Goal: Transaction & Acquisition: Subscribe to service/newsletter

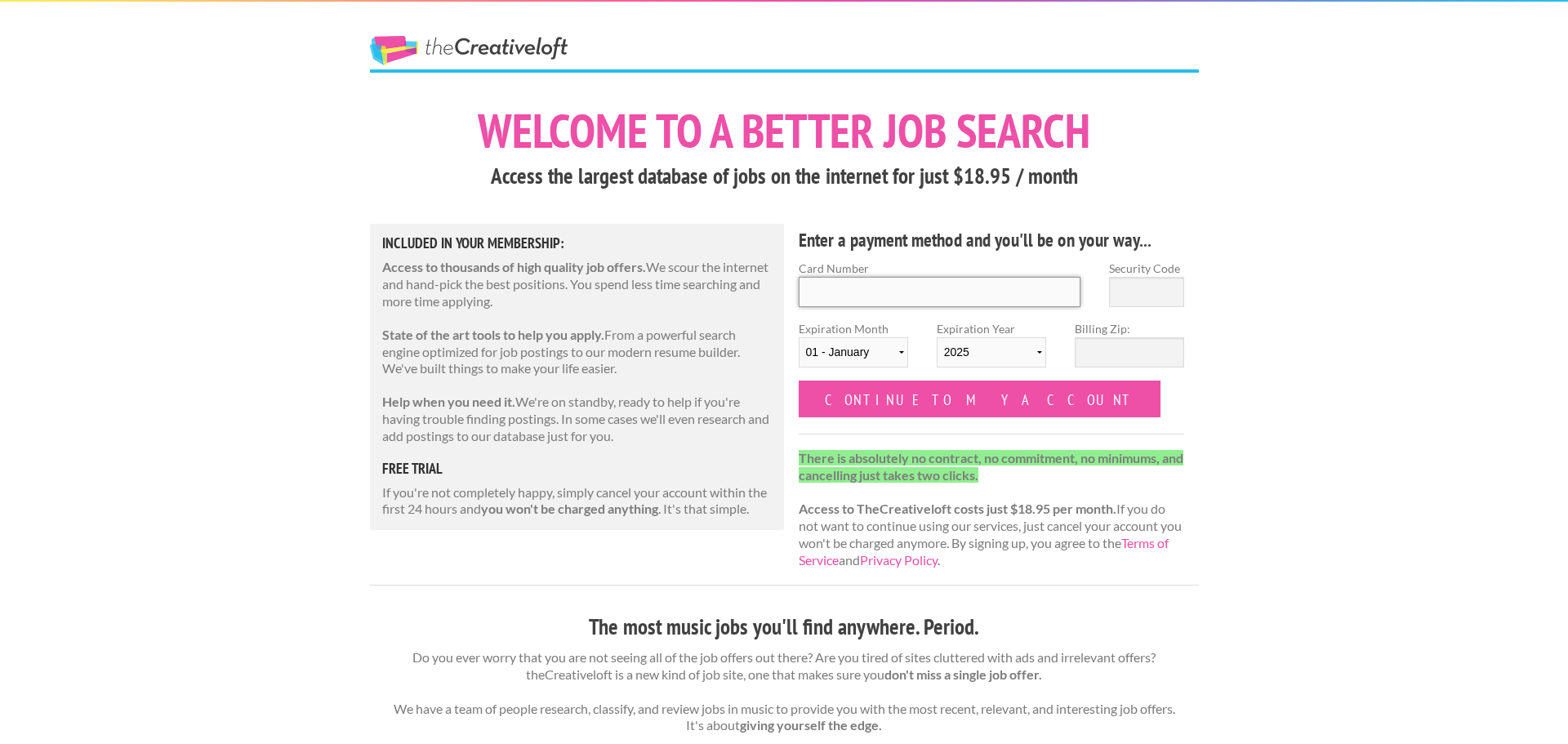
click at [958, 294] on input "Card Number" at bounding box center [939, 292] width 282 height 31
type input "5424181534002691"
type input "611"
select select "06"
select select "2029"
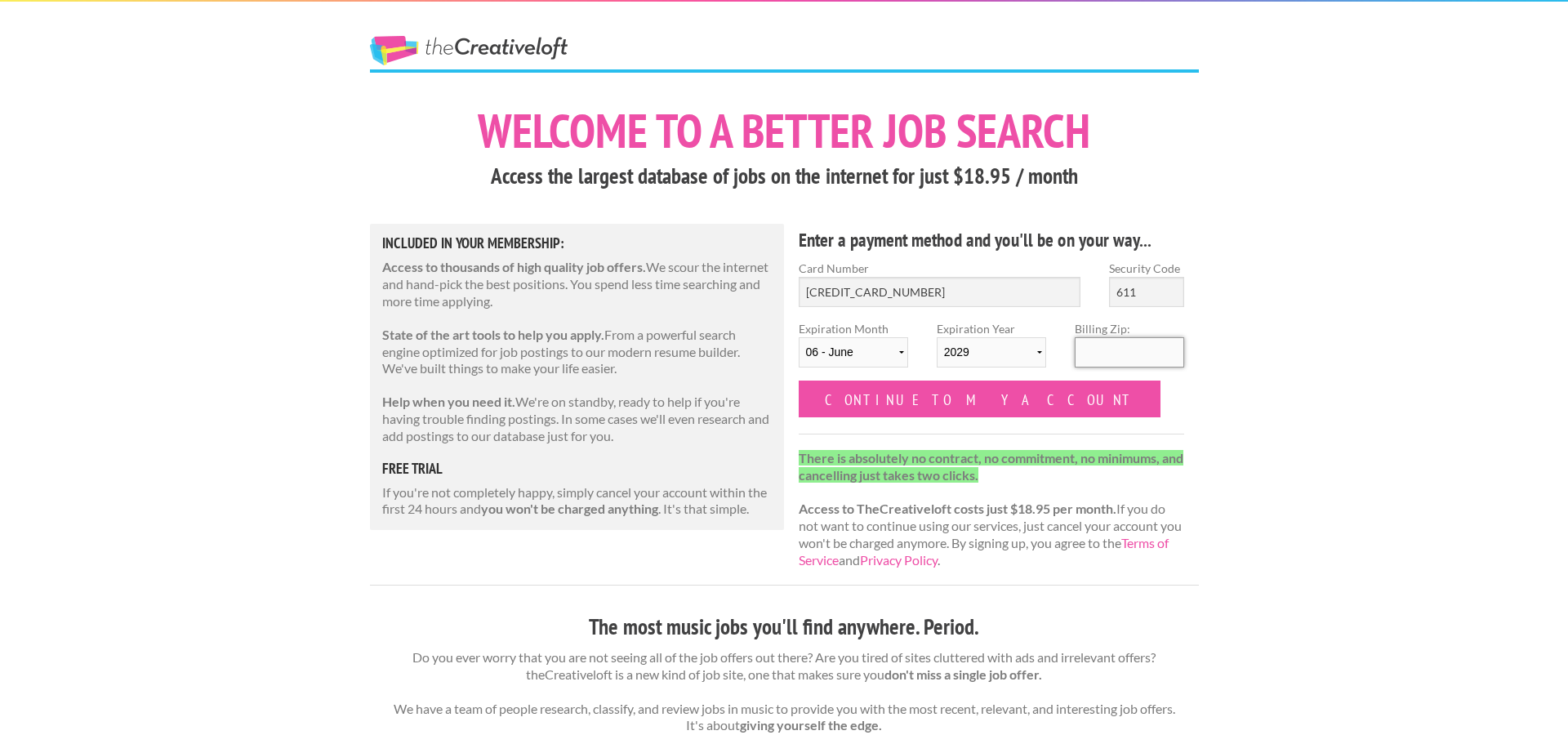
click at [1124, 349] on input "Billing Zip:" at bounding box center [1129, 353] width 109 height 31
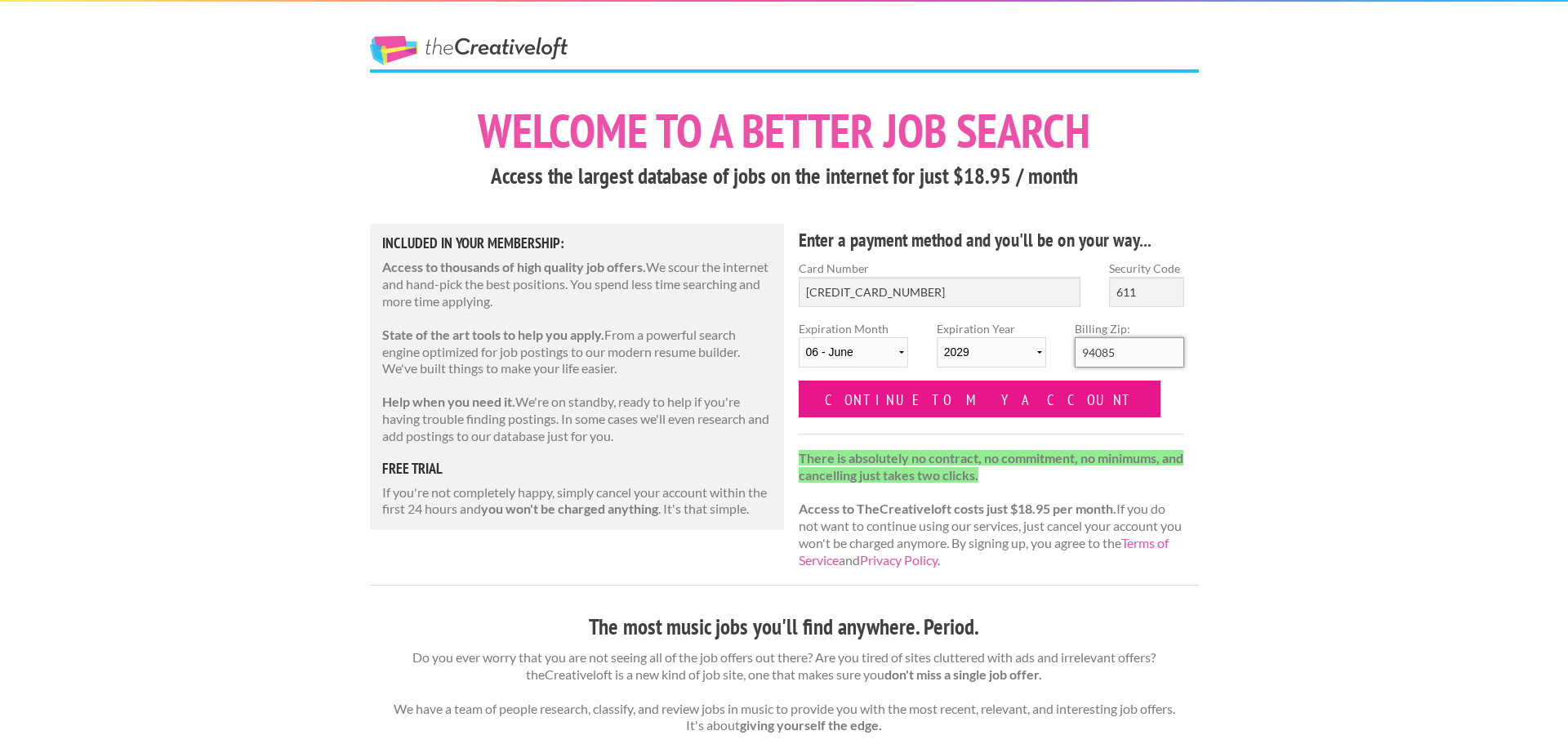
type input "94085"
click at [979, 411] on input "Continue to my account" at bounding box center [979, 399] width 362 height 36
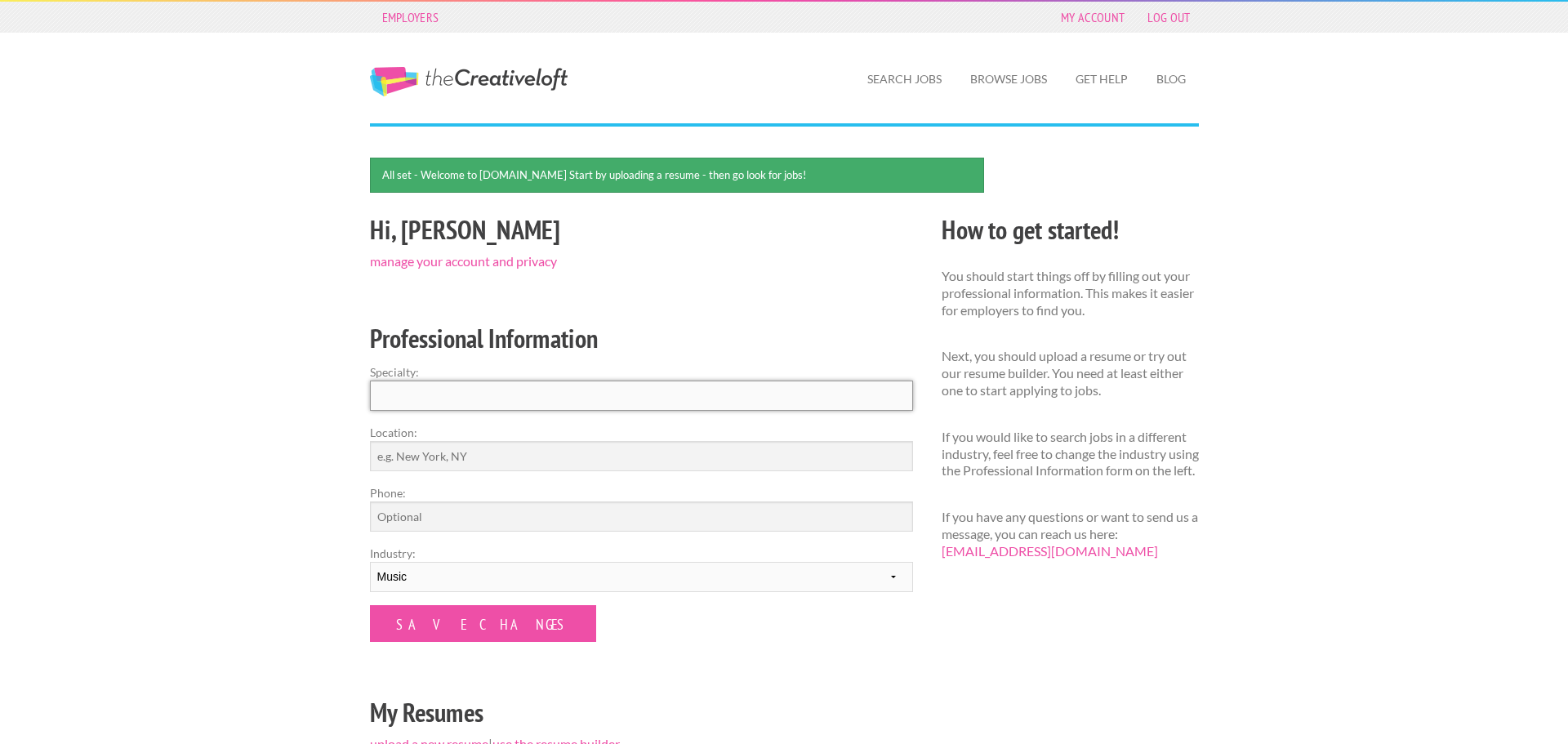
click at [803, 391] on input "Specialty:" at bounding box center [642, 396] width 543 height 31
type input "Flute, Music History, Music Education, Music Program Design"
click at [743, 451] on input "Location:" at bounding box center [642, 456] width 543 height 31
type input "S"
type input "C"
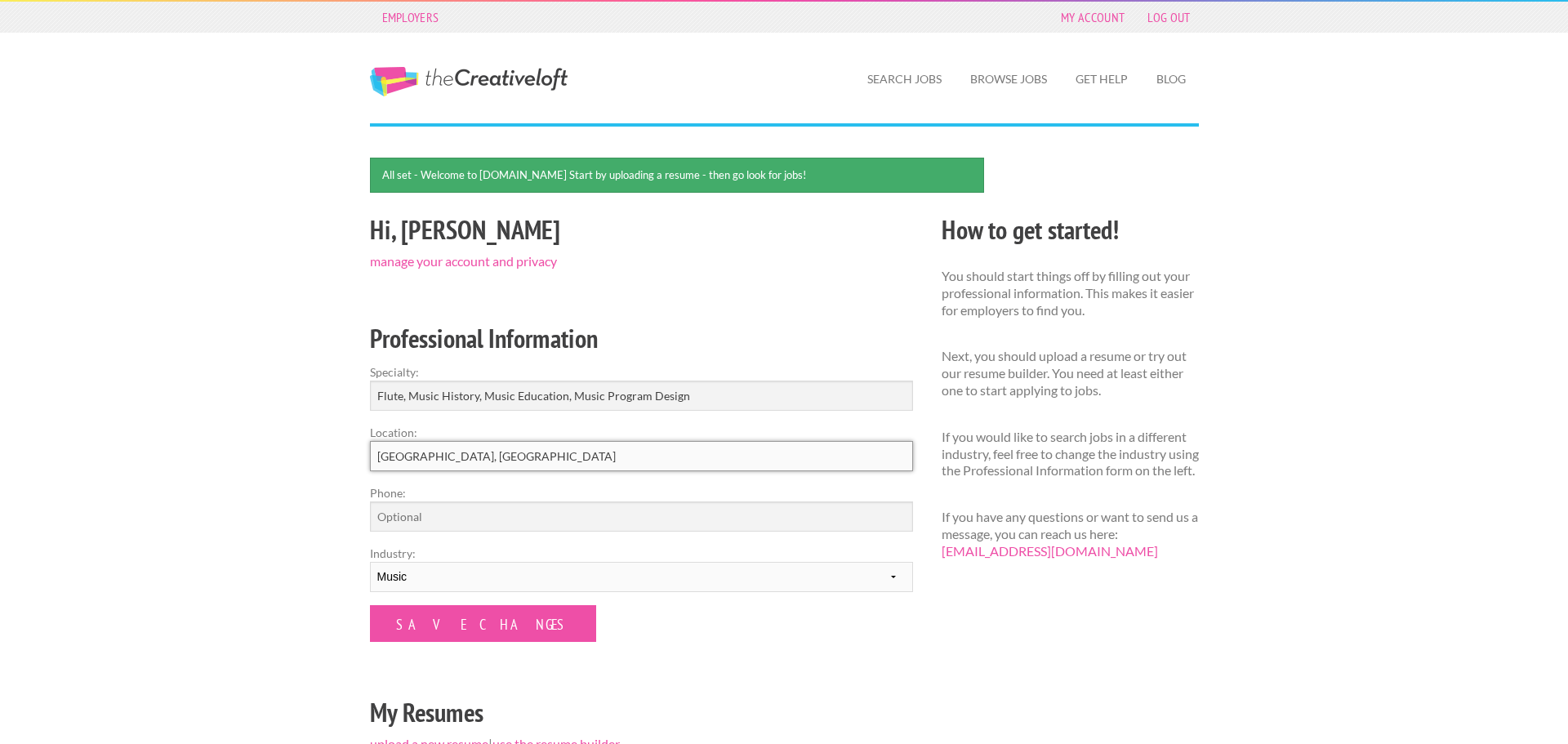
type input "[GEOGRAPHIC_DATA], [GEOGRAPHIC_DATA]"
click at [339, 562] on div "Employers My Account Log Out The Creative Loft Search Jobs Browse Jobs Get Help…" at bounding box center [784, 533] width 1568 height 1065
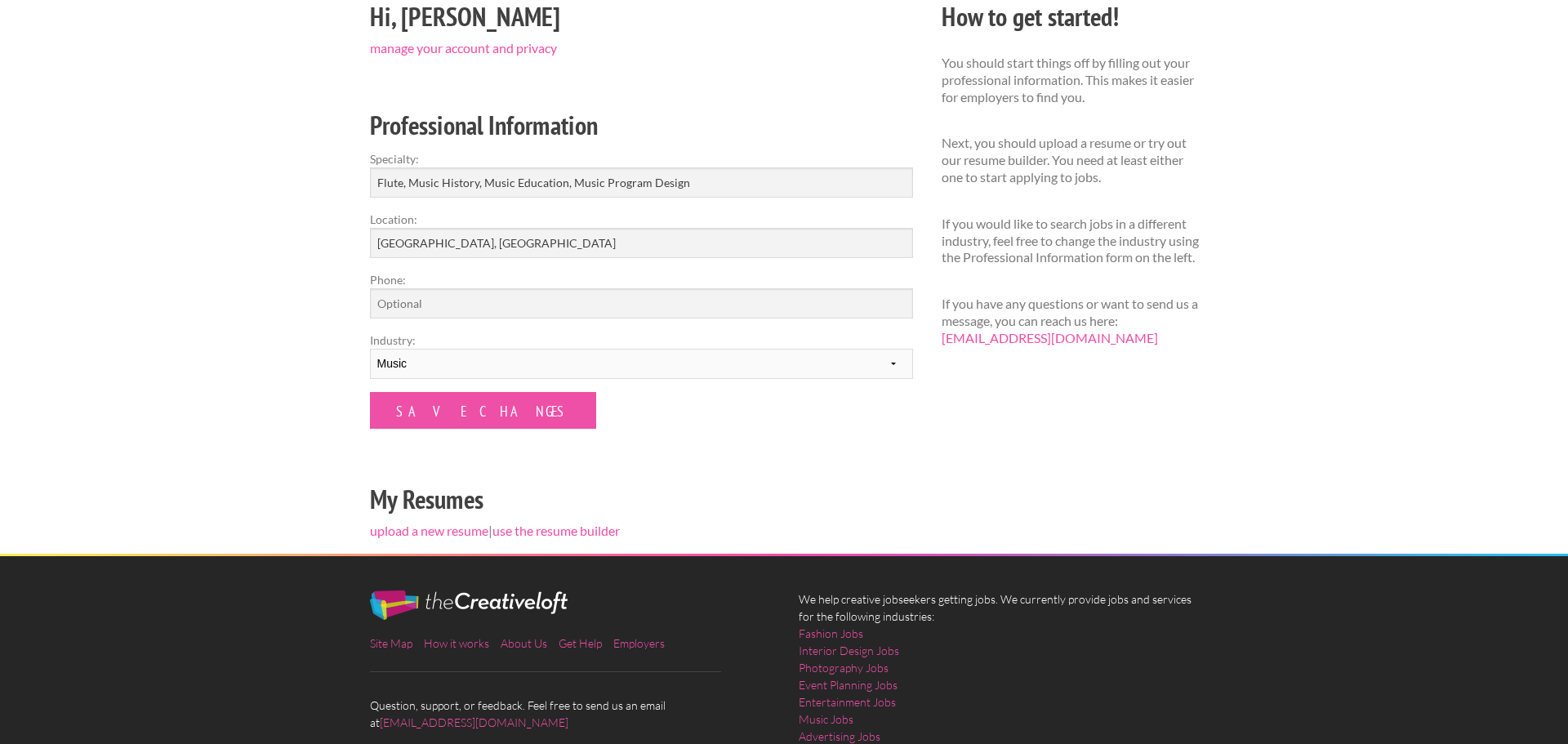
scroll to position [211, 0]
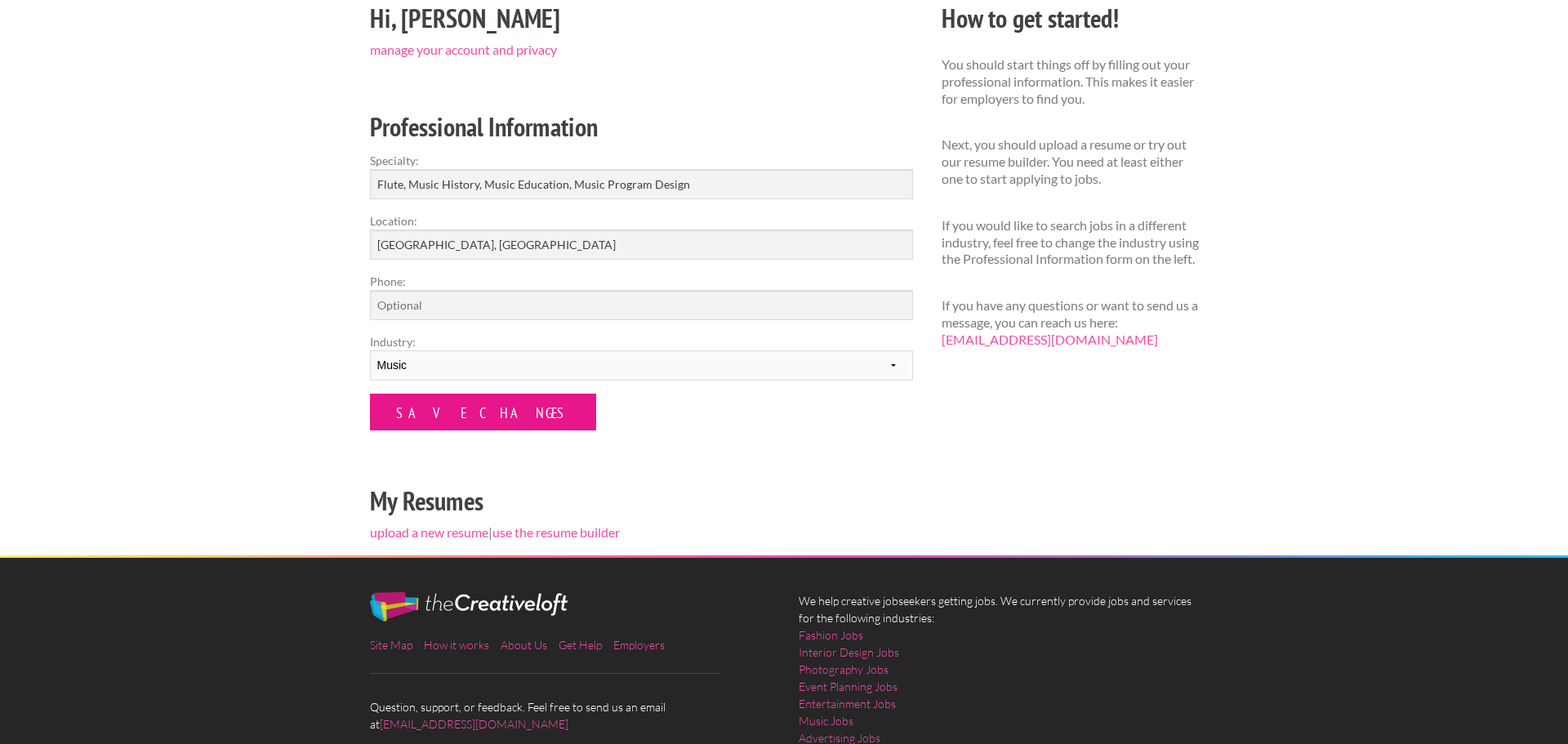
click at [449, 418] on input "Save Changes" at bounding box center [483, 412] width 227 height 36
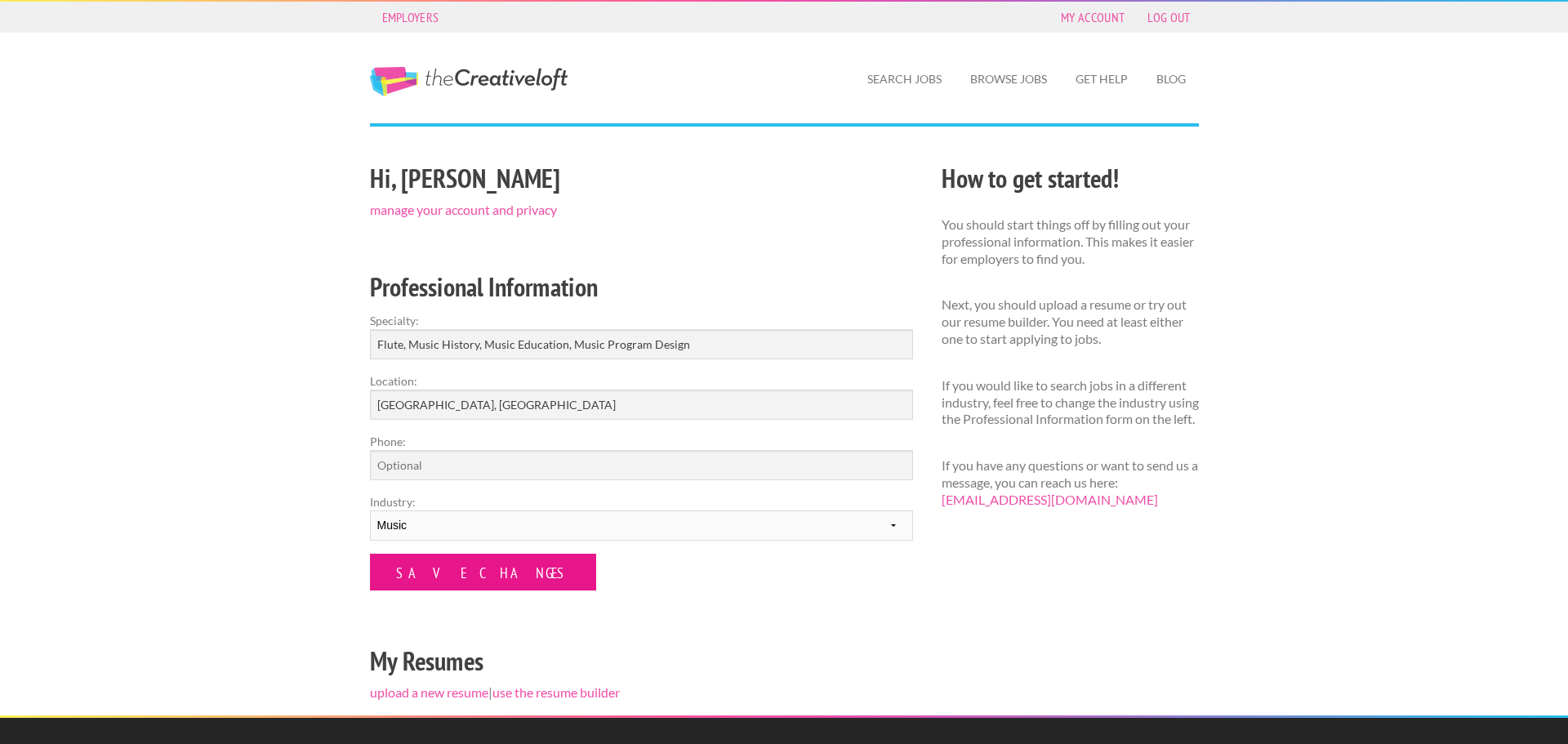
click at [469, 569] on input "Save Changes" at bounding box center [483, 572] width 227 height 36
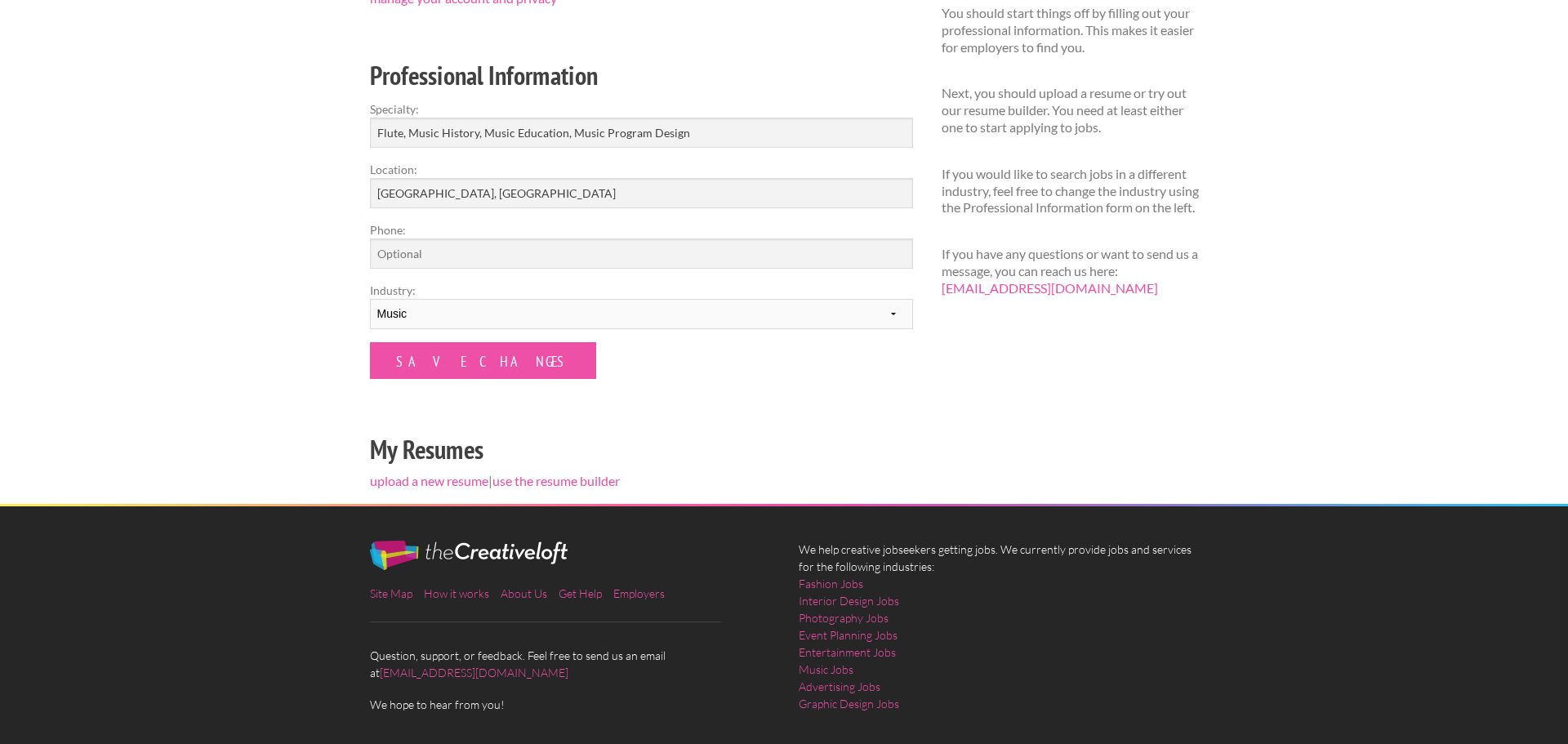
scroll to position [117, 0]
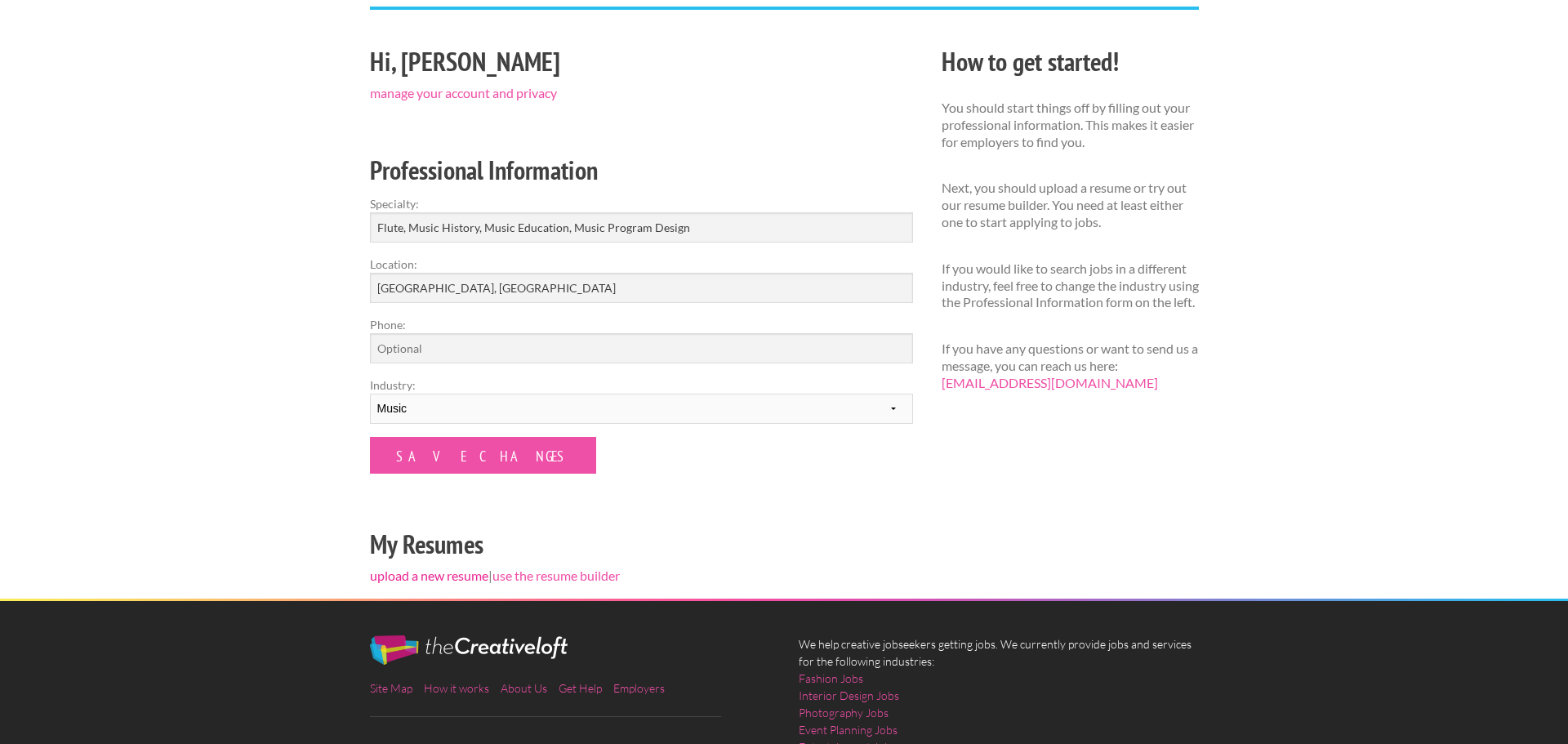
click at [417, 577] on link "upload a new resume" at bounding box center [429, 575] width 119 height 15
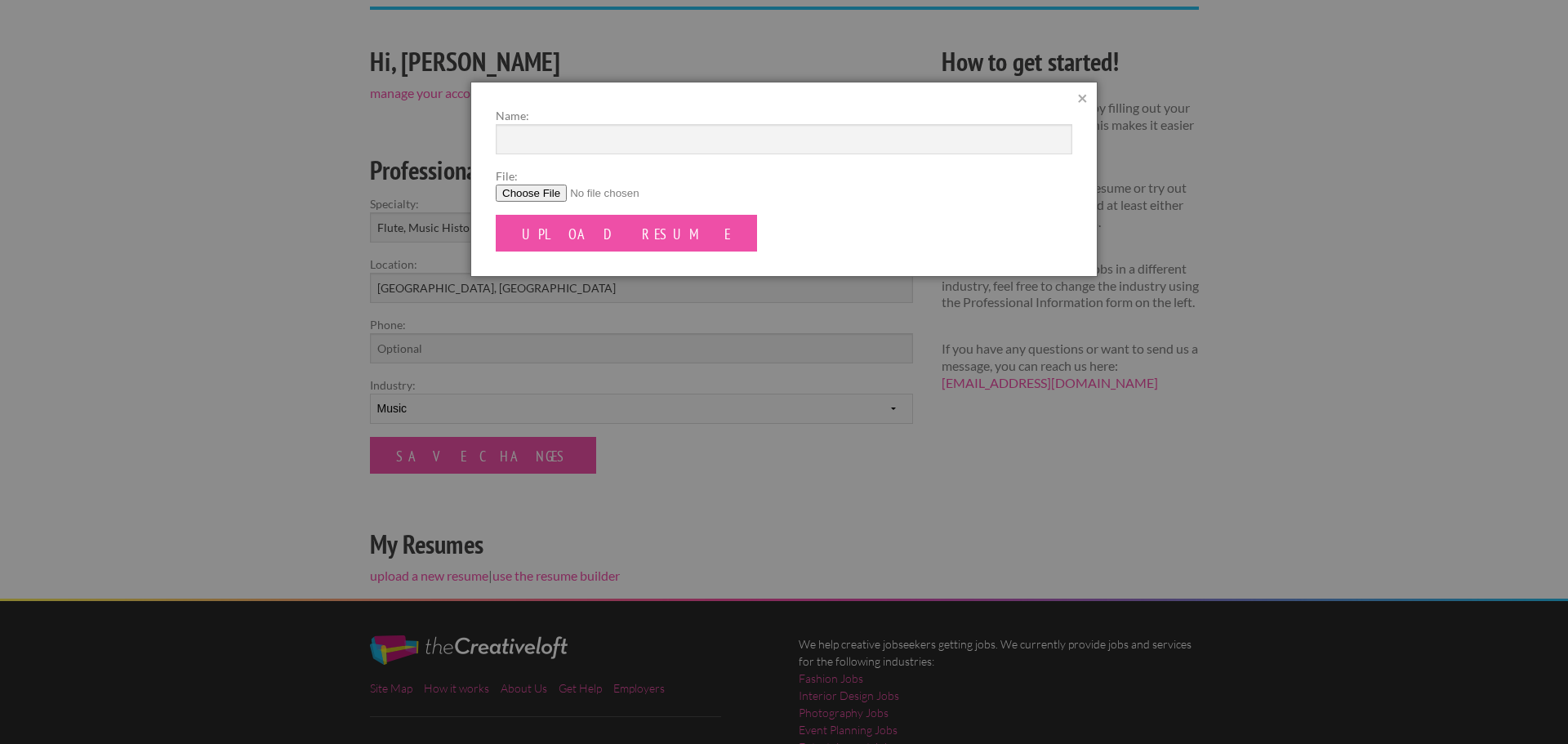
click at [540, 194] on input "File:" at bounding box center [783, 193] width 577 height 17
type input "C:\fakepath\JESSE_SCHIFFMAN_Resume.docx"
click at [599, 242] on input "Upload Resume" at bounding box center [625, 233] width 261 height 36
type input "[PERSON_NAME], resume"
click at [573, 243] on input "Upload Resume" at bounding box center [625, 233] width 261 height 36
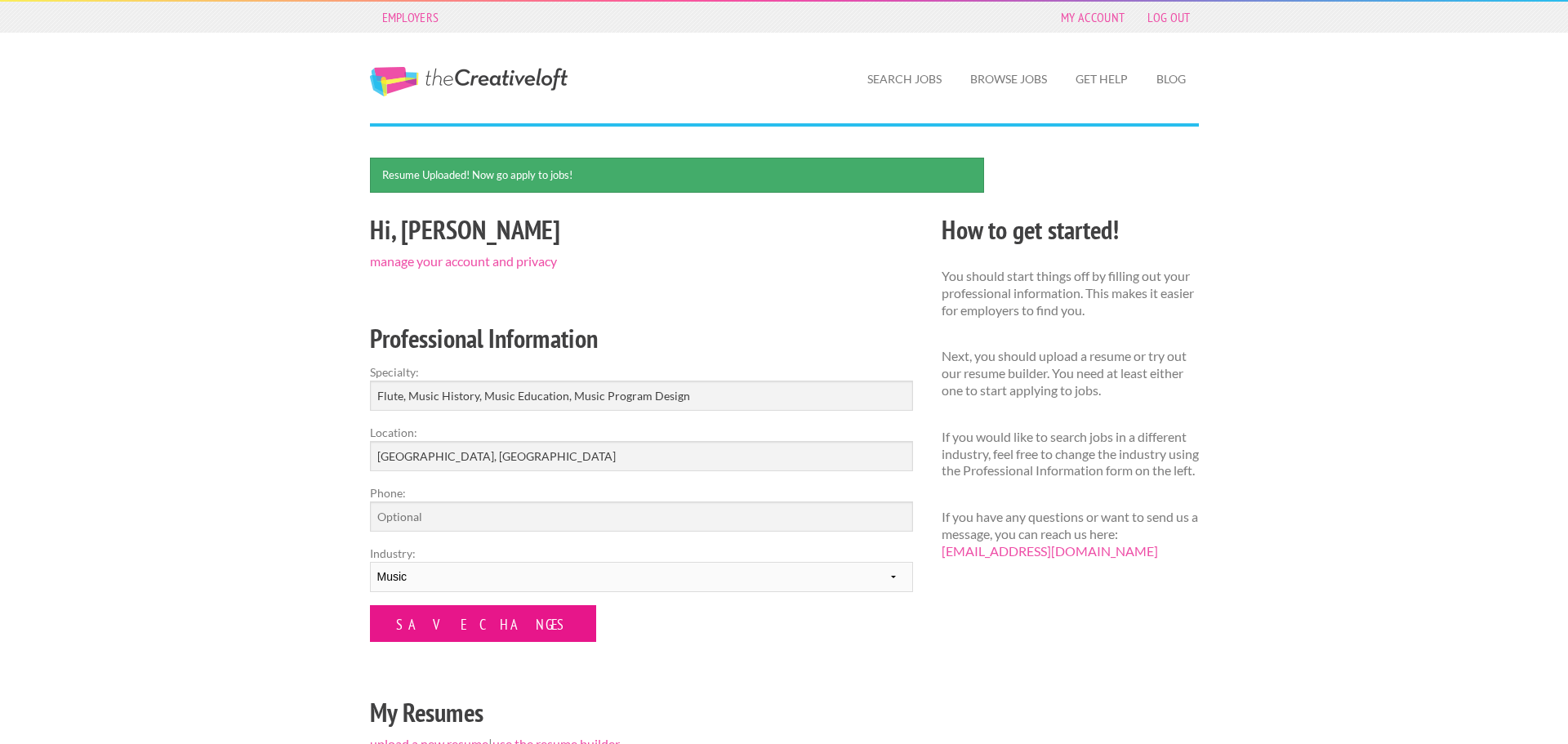
click at [467, 616] on input "Save Changes" at bounding box center [483, 624] width 227 height 36
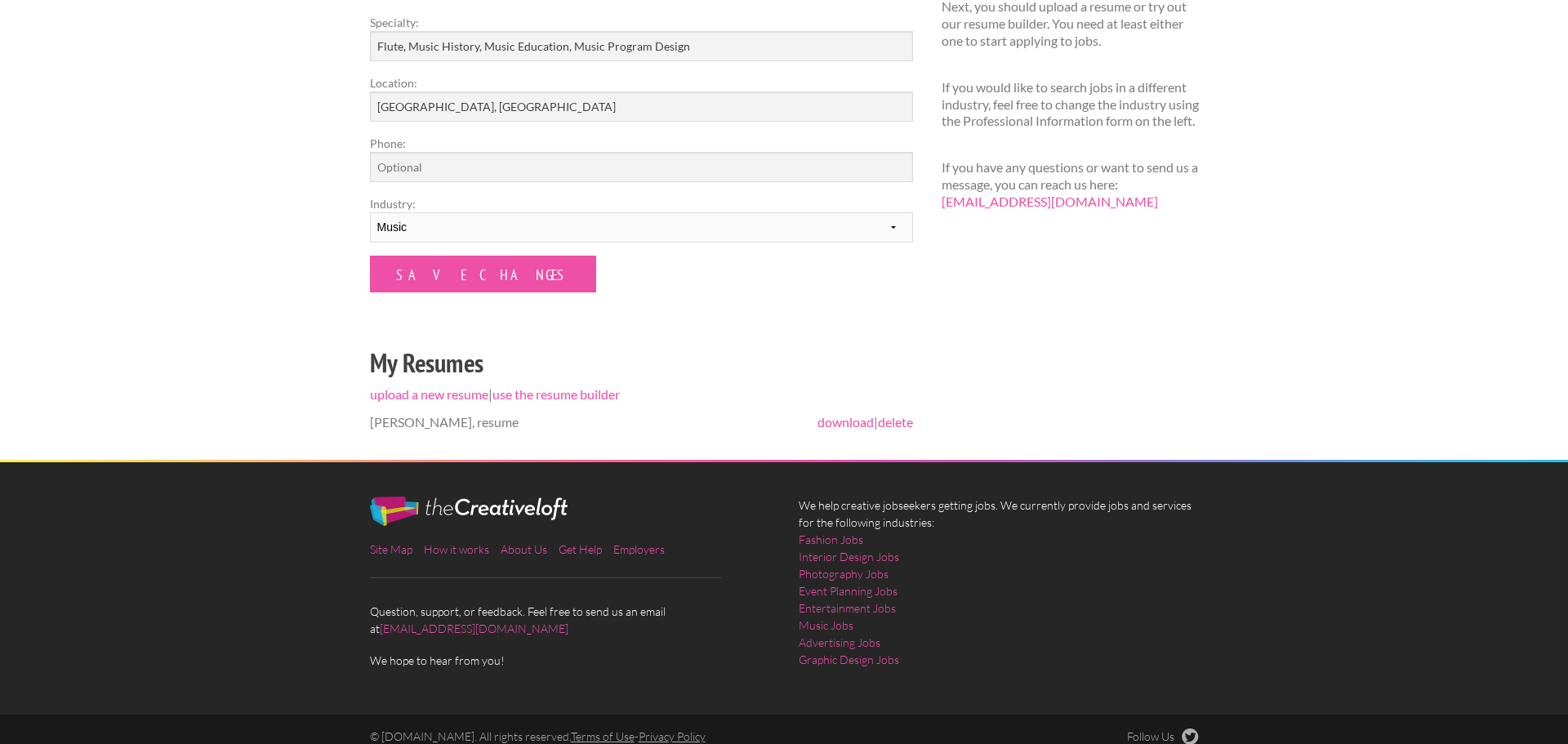
scroll to position [297, 0]
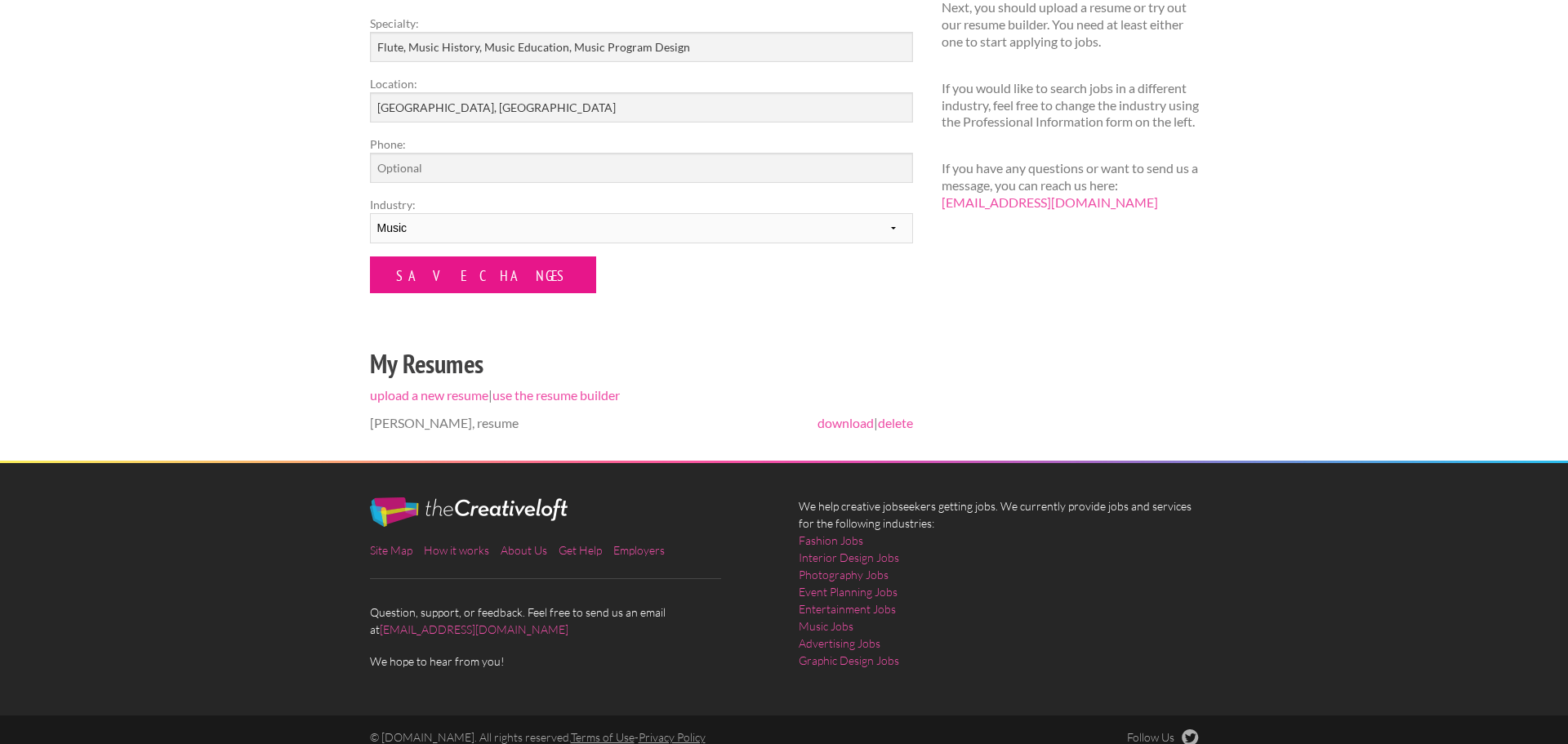
click at [447, 278] on input "Save Changes" at bounding box center [483, 274] width 227 height 36
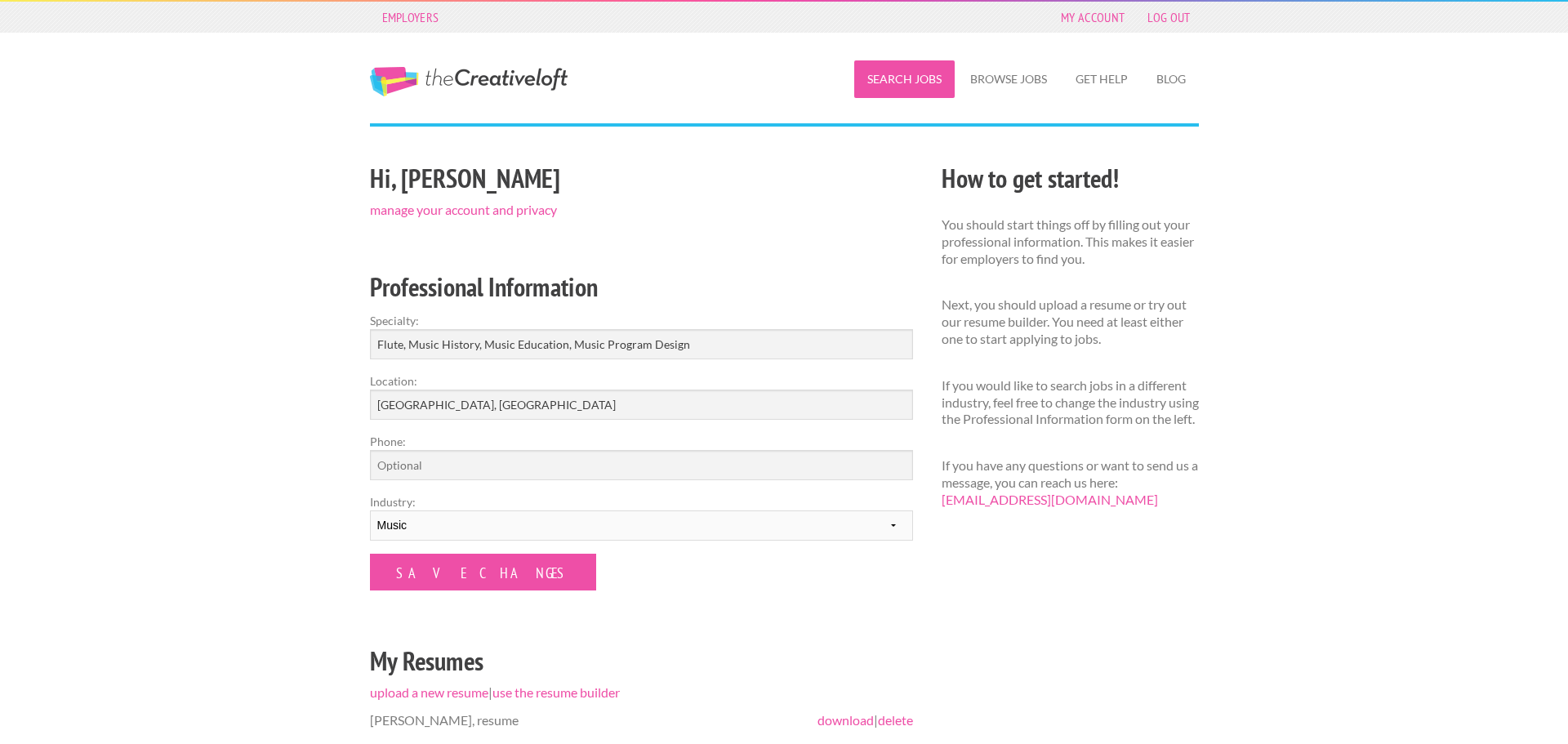
click at [893, 83] on link "Search Jobs" at bounding box center [904, 78] width 100 height 37
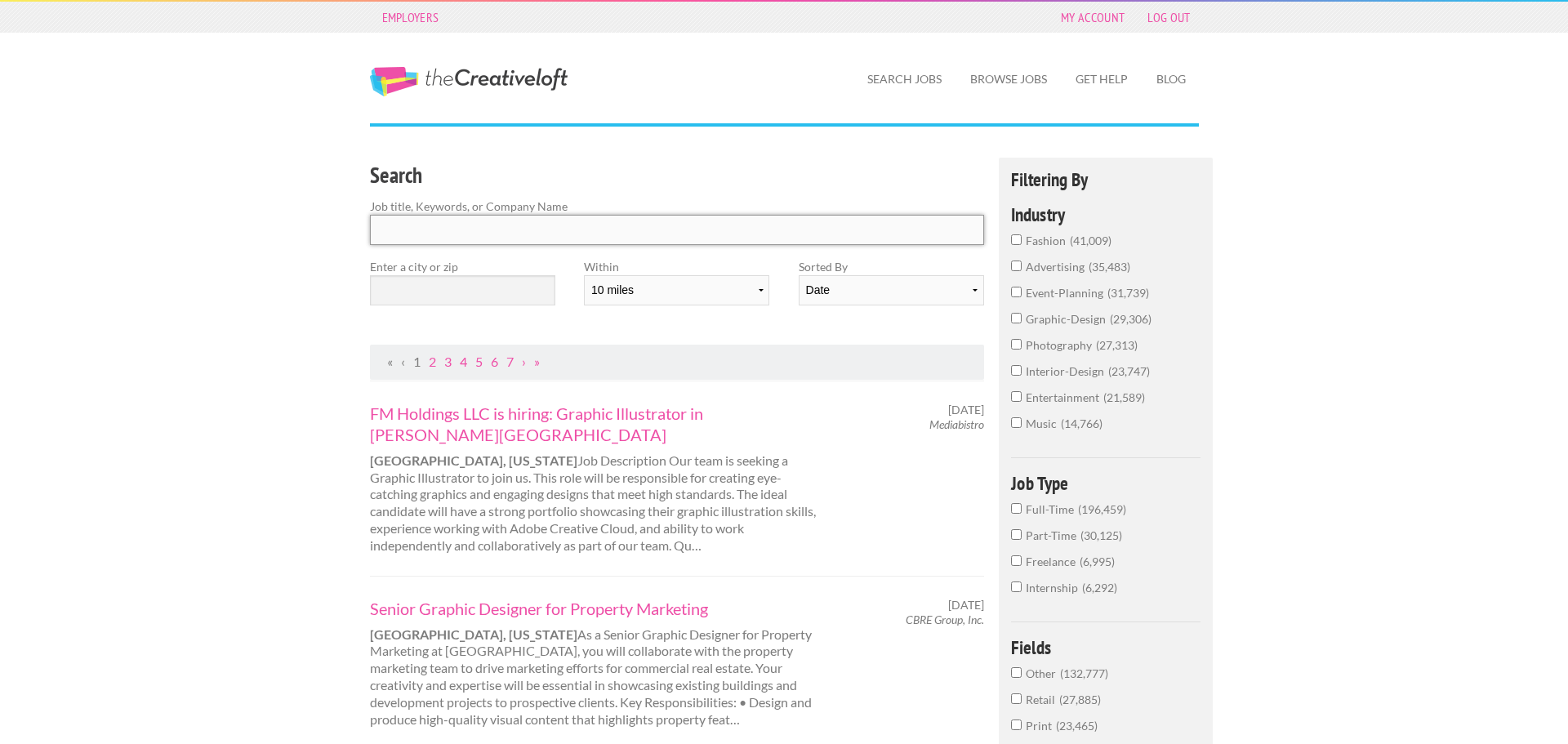
click at [572, 241] on input "Search" at bounding box center [677, 230] width 615 height 31
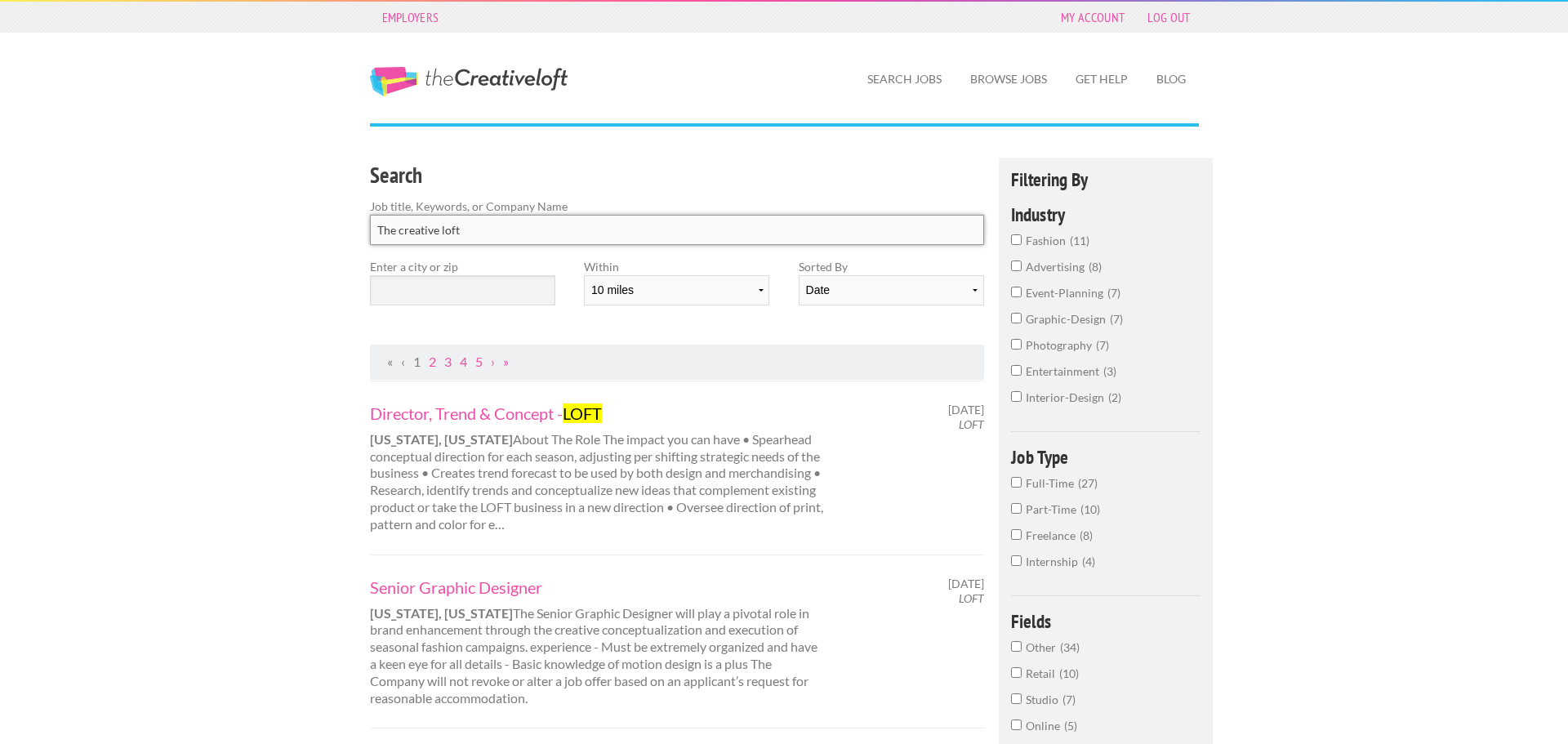
type input "The creative loft"
click at [463, 284] on input "text" at bounding box center [463, 291] width 185 height 31
click at [608, 283] on select "10 miles 20 miles 50 miles 100 miles 200 miles 300 miles 400 miles 500 miles" at bounding box center [677, 291] width 185 height 31
select select "20"
click at [584, 275] on select "10 miles 20 miles 50 miles 100 miles 200 miles 300 miles 400 miles 500 miles" at bounding box center [677, 291] width 185 height 31
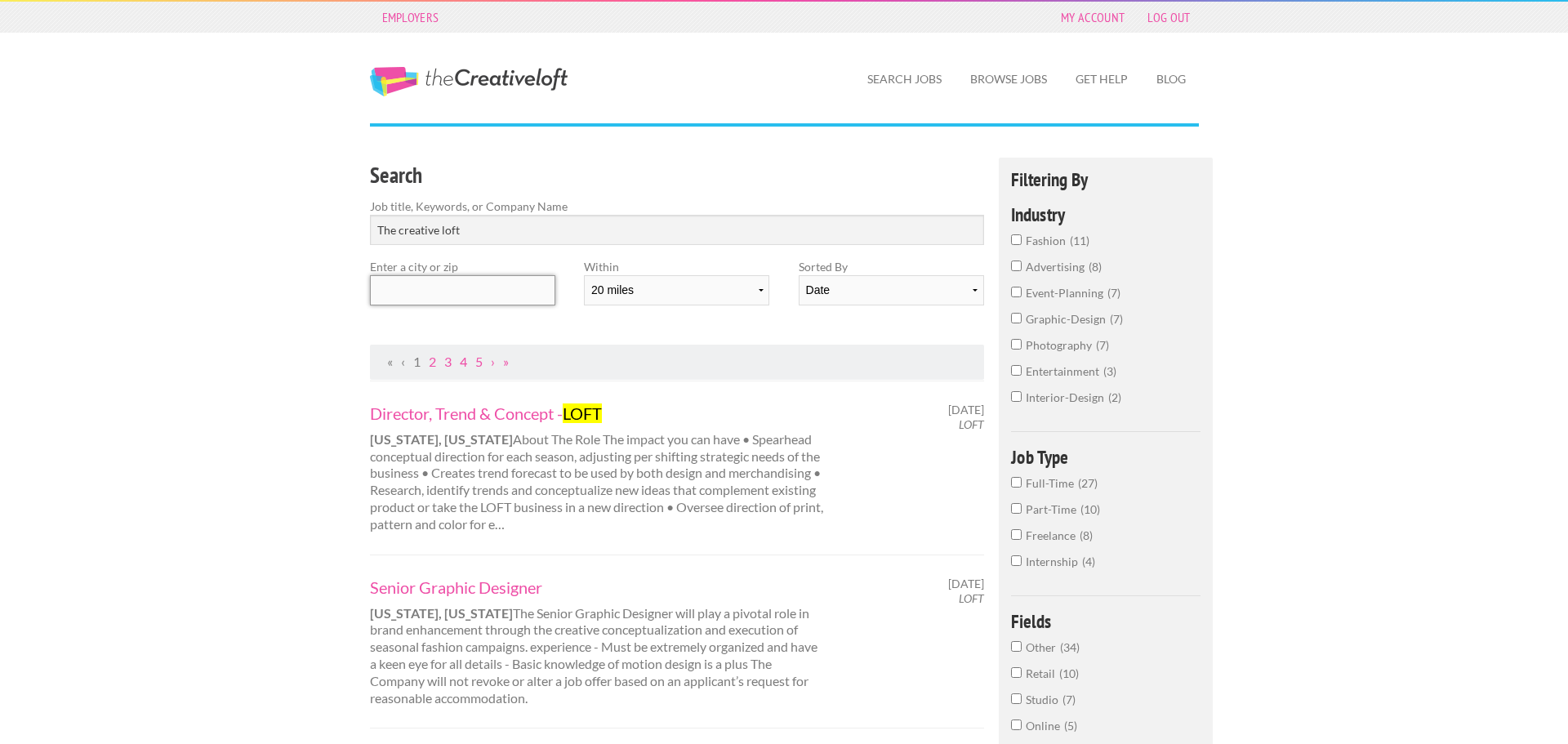
click at [512, 303] on input "text" at bounding box center [463, 291] width 185 height 31
type input "san"
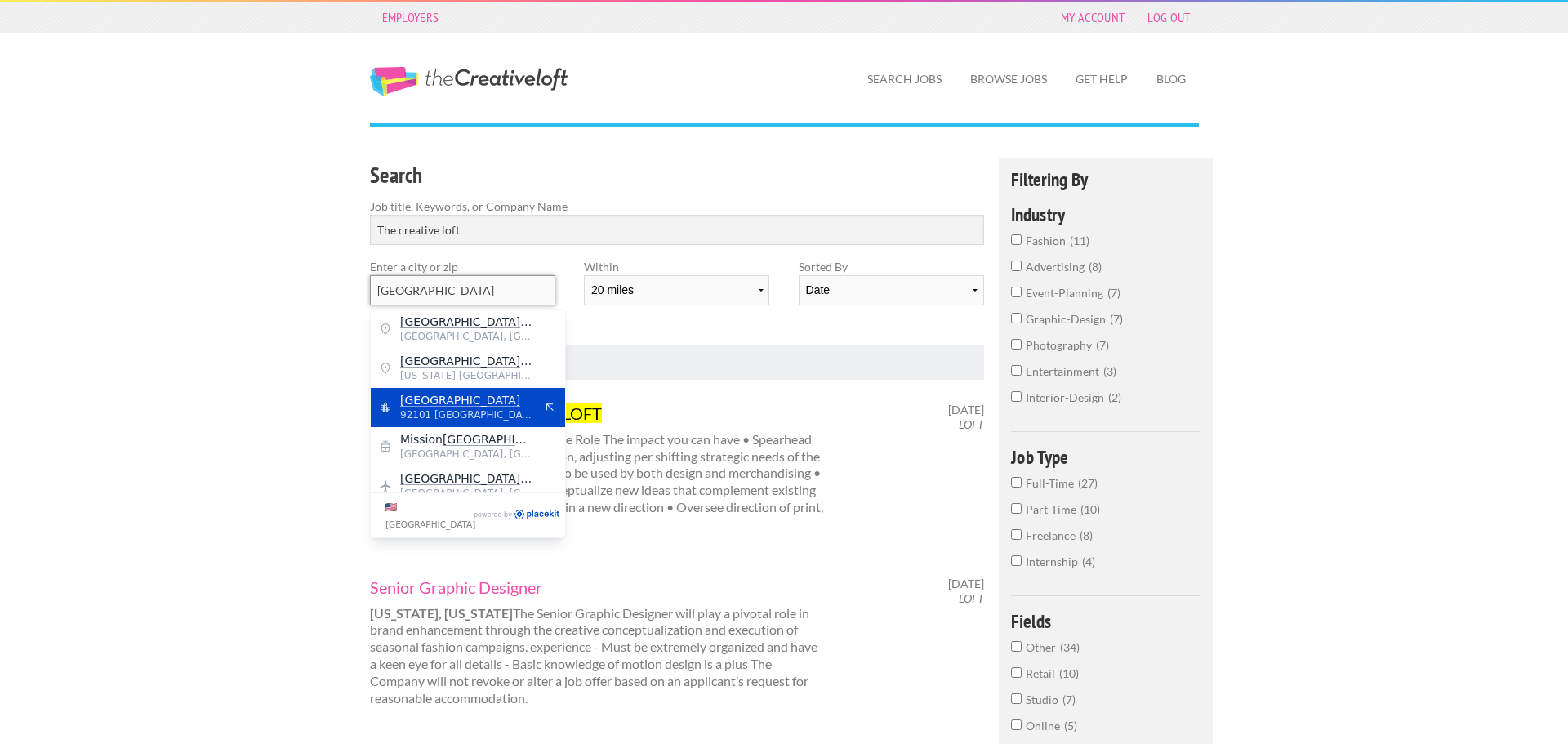
scroll to position [13, 0]
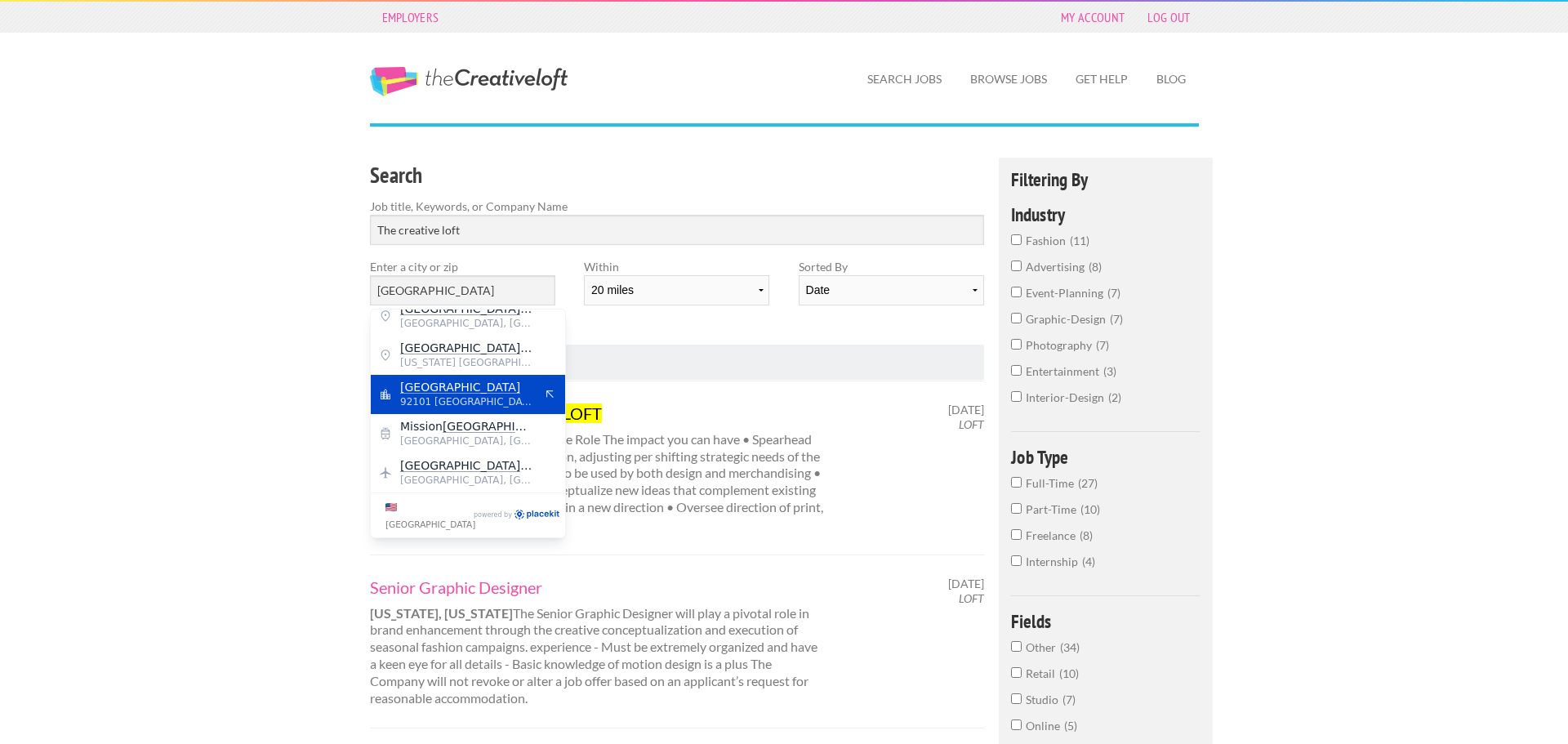
click at [430, 383] on mark "San Diego" at bounding box center [460, 387] width 120 height 13
type input "San Diego"
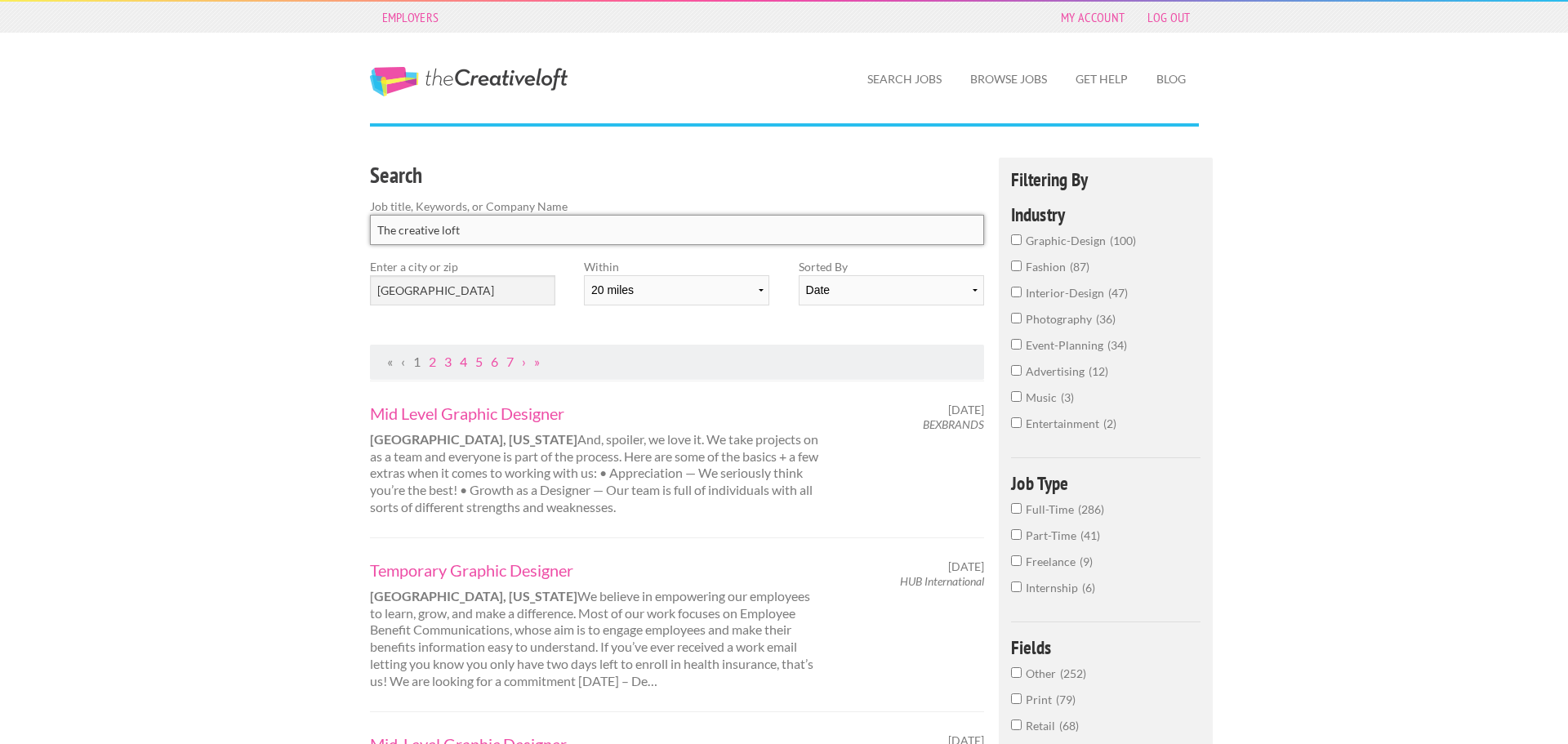
click at [500, 224] on input "The creative loft" at bounding box center [677, 230] width 615 height 31
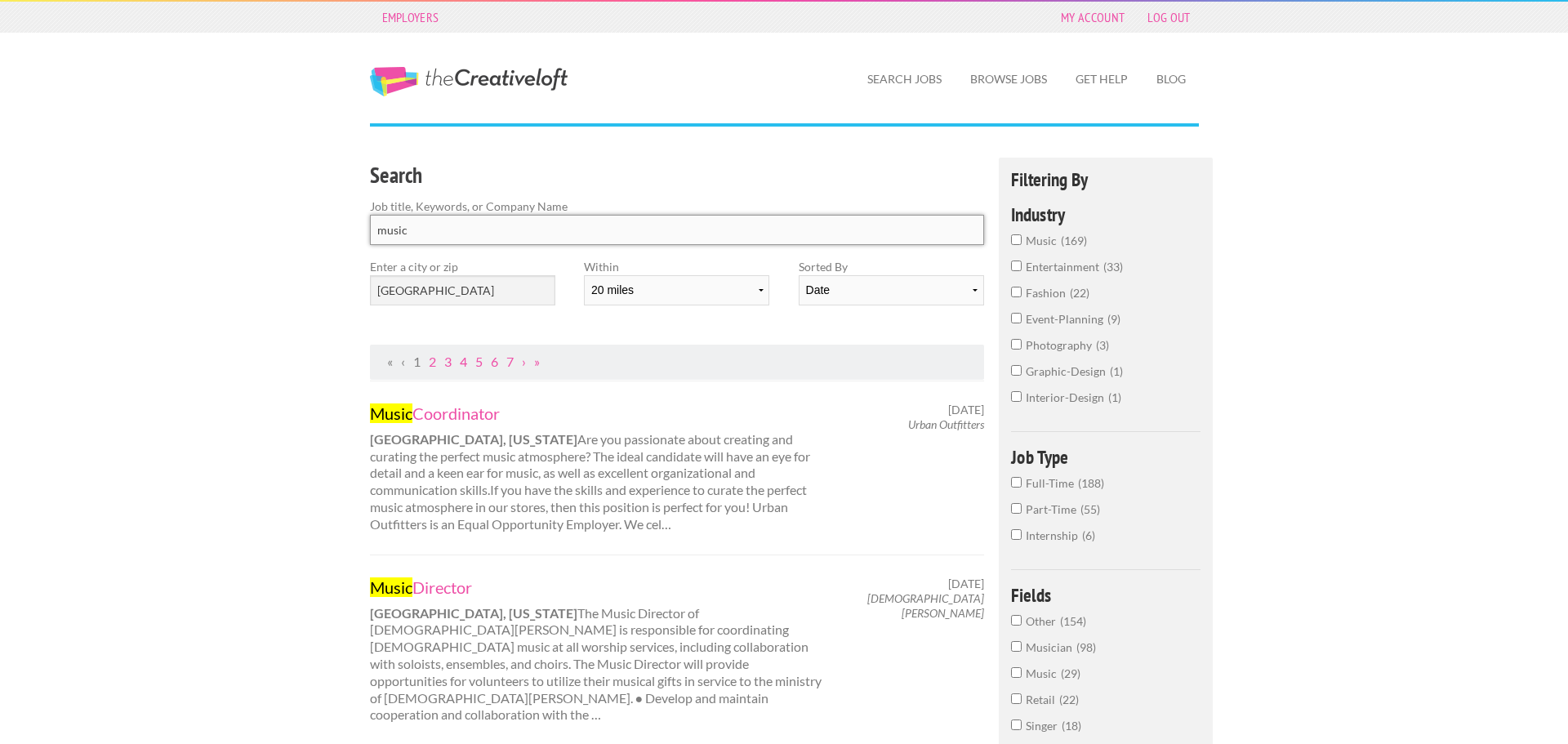
type input "music"
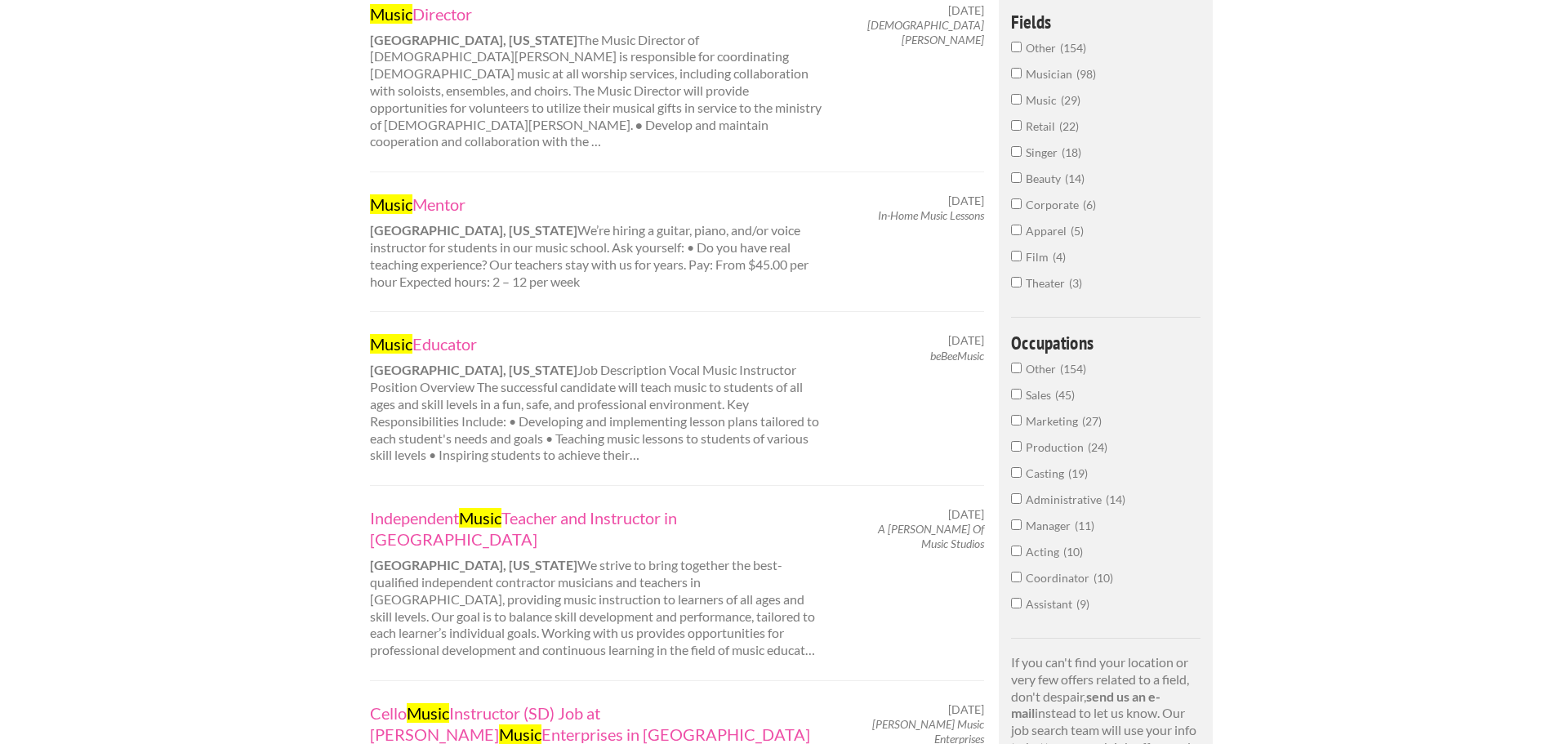
scroll to position [576, 0]
click at [407, 332] on mark "Music" at bounding box center [391, 341] width 42 height 19
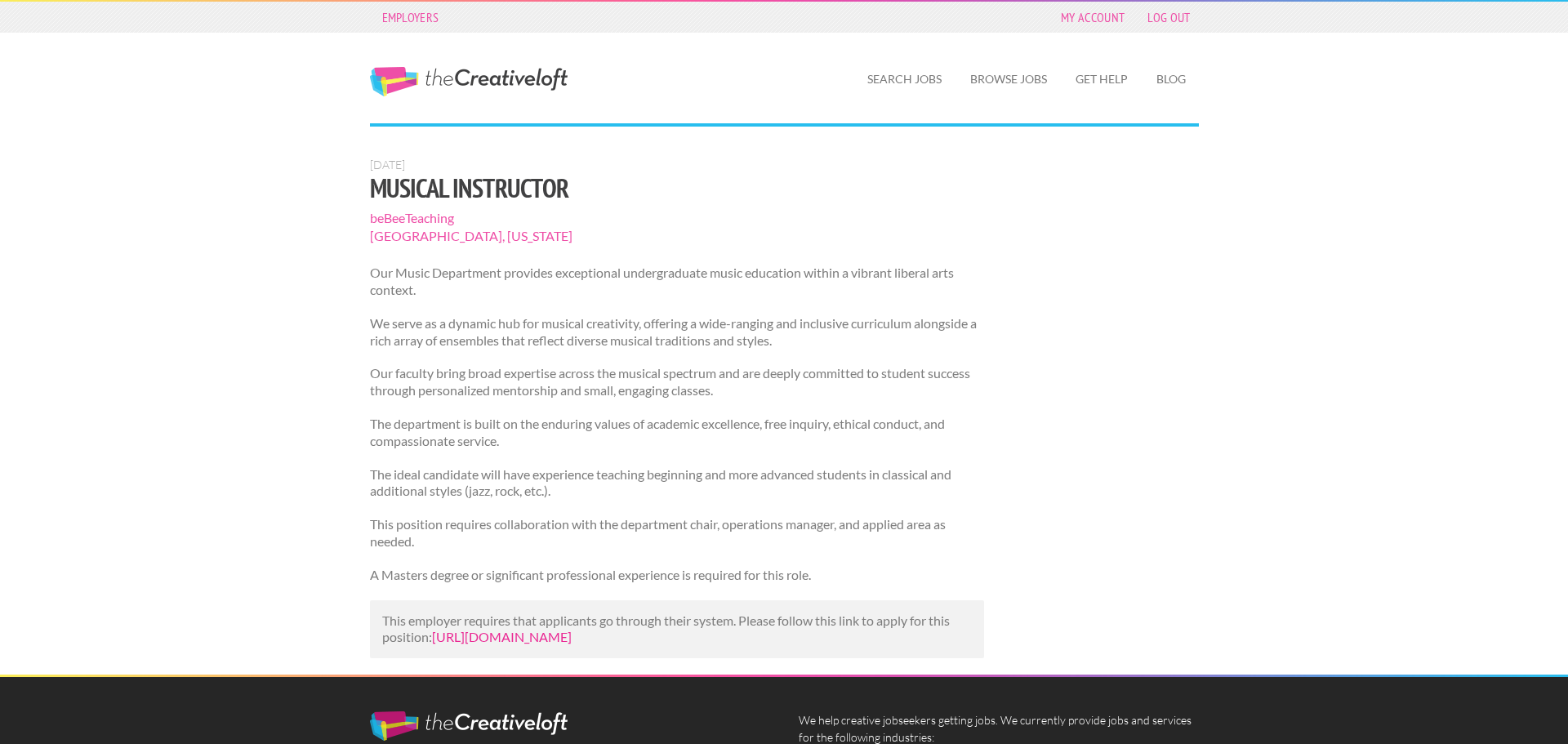
click at [567, 645] on link "[URL][DOMAIN_NAME]" at bounding box center [502, 637] width 140 height 15
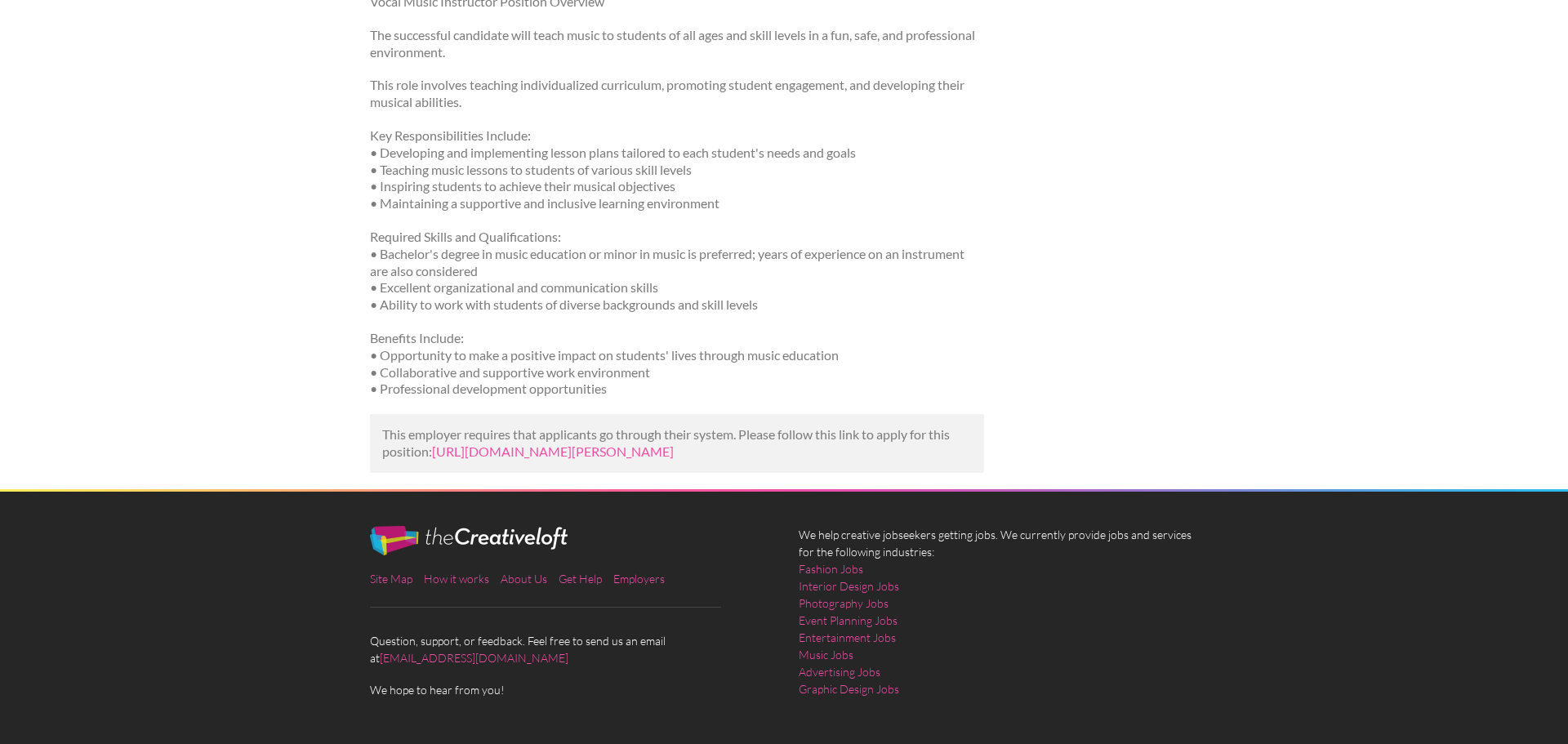
scroll to position [302, 0]
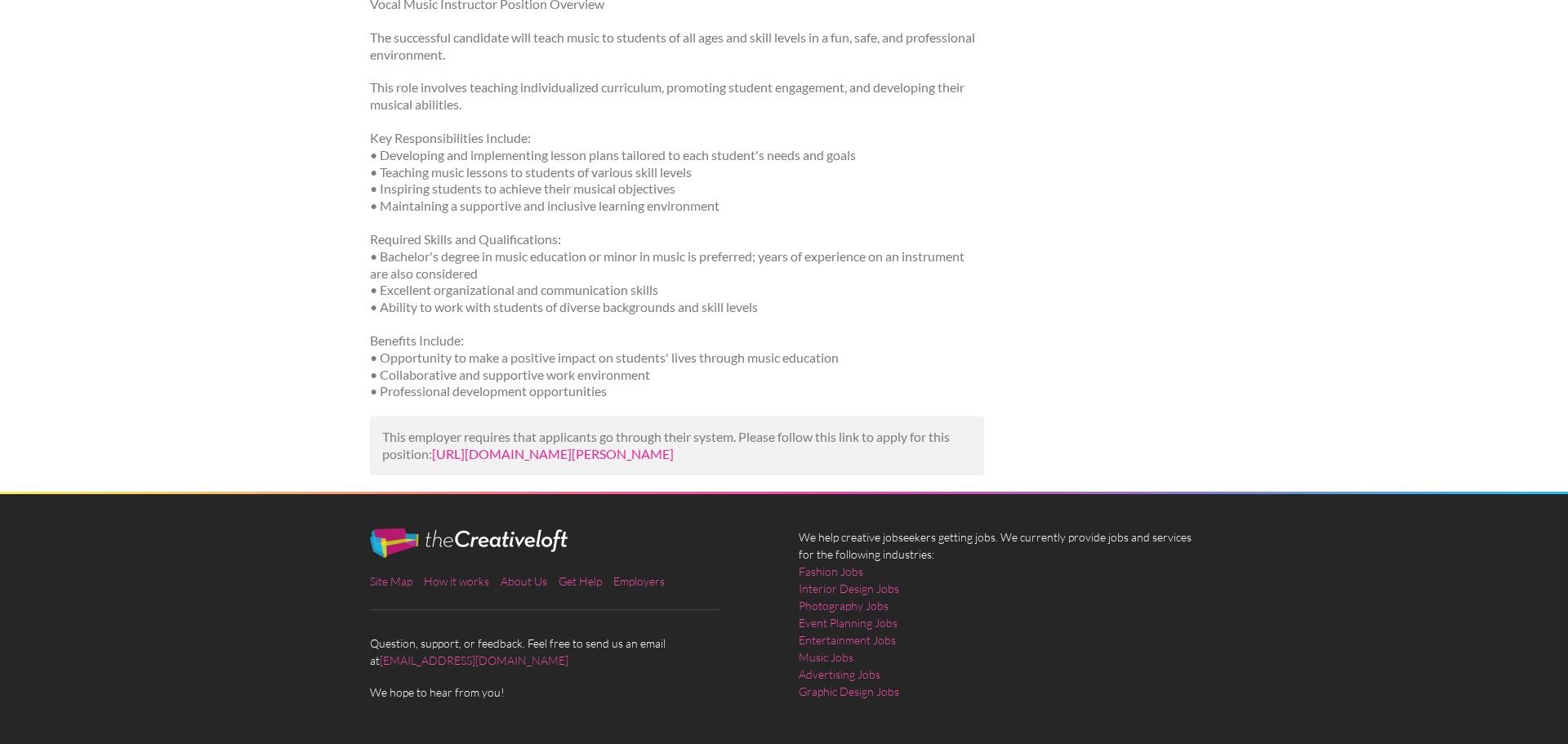
click at [605, 461] on link "[URL][DOMAIN_NAME][PERSON_NAME]" at bounding box center [553, 453] width 242 height 15
